Goal: Information Seeking & Learning: Understand process/instructions

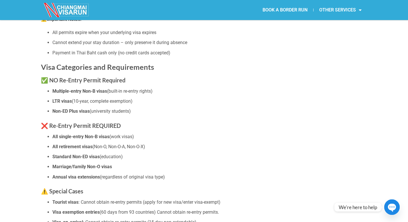
scroll to position [412, 0]
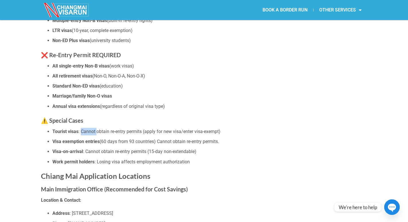
drag, startPoint x: 82, startPoint y: 134, endPoint x: 98, endPoint y: 133, distance: 15.8
click at [98, 133] on li "Tourist visas : Cannot obtain re-entry permits (apply for new visa/enter visa-e…" at bounding box center [209, 131] width 315 height 7
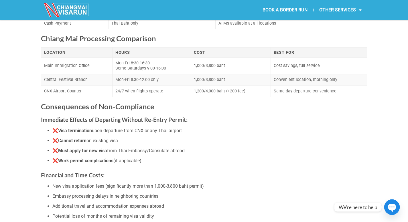
scroll to position [962, 0]
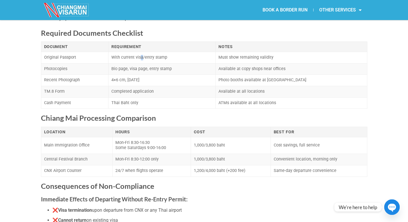
click at [144, 56] on td "With current visa/entry stamp" at bounding box center [162, 57] width 107 height 11
click at [145, 53] on td "With current visa/entry stamp" at bounding box center [162, 57] width 107 height 11
click at [148, 60] on td "With current visa/entry stamp" at bounding box center [162, 57] width 107 height 11
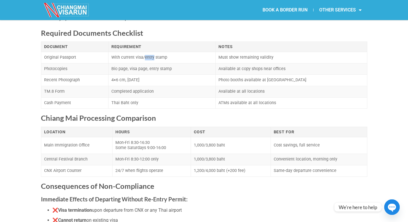
click at [148, 60] on td "With current visa/entry stamp" at bounding box center [162, 57] width 107 height 11
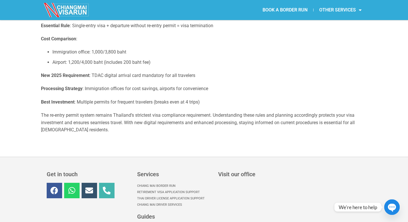
scroll to position [1546, 0]
